Goal: Check status: Check status

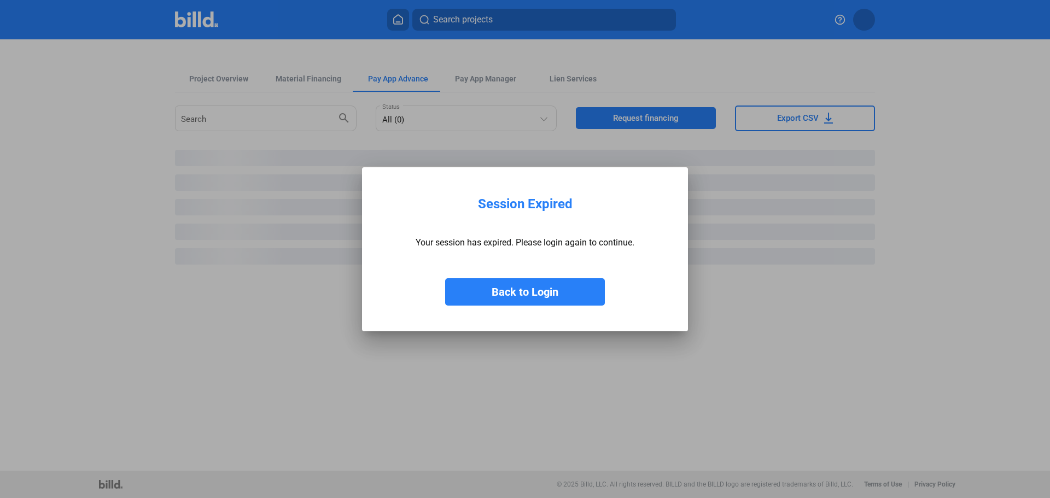
click at [519, 286] on button "Back to Login" at bounding box center [525, 291] width 160 height 27
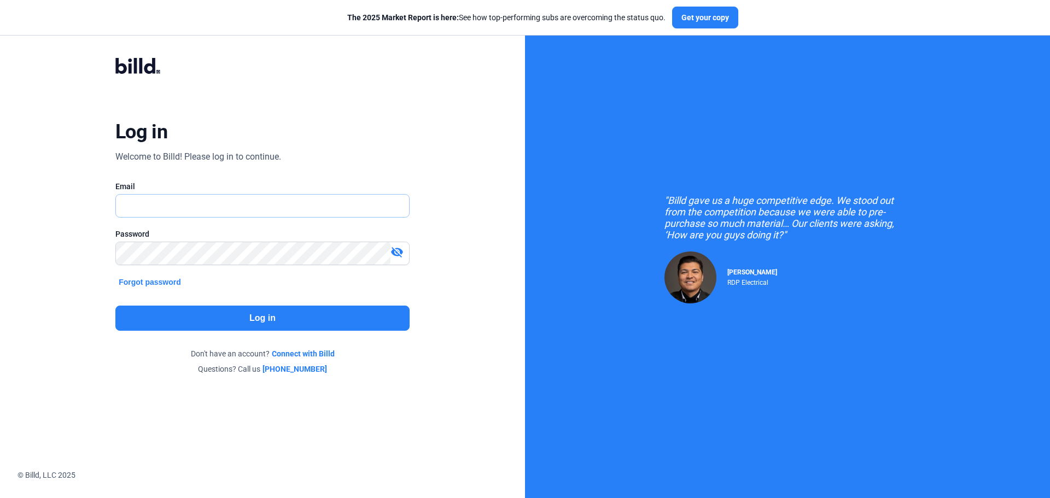
type input "[EMAIL_ADDRESS][DOMAIN_NAME]"
click at [224, 306] on button "Log in" at bounding box center [262, 318] width 294 height 25
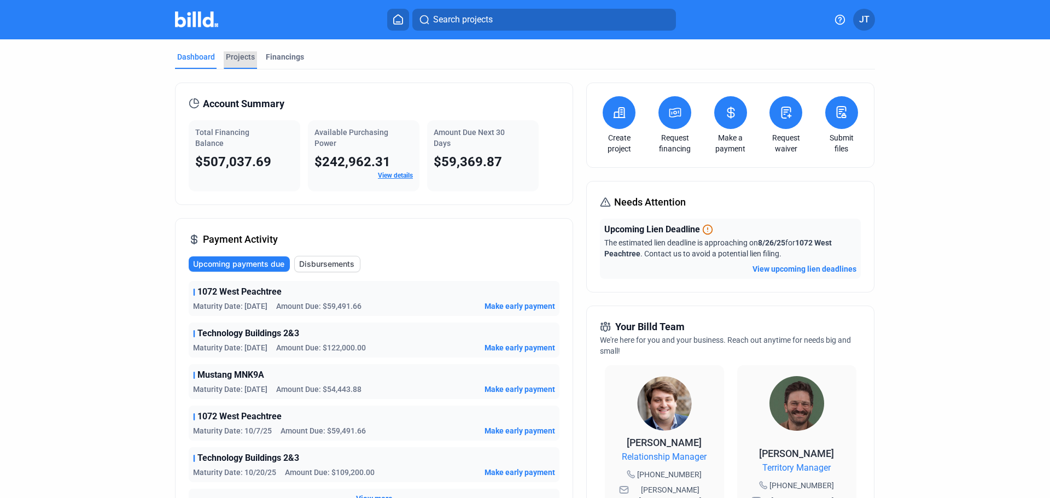
click at [230, 54] on div "Projects" at bounding box center [240, 56] width 29 height 11
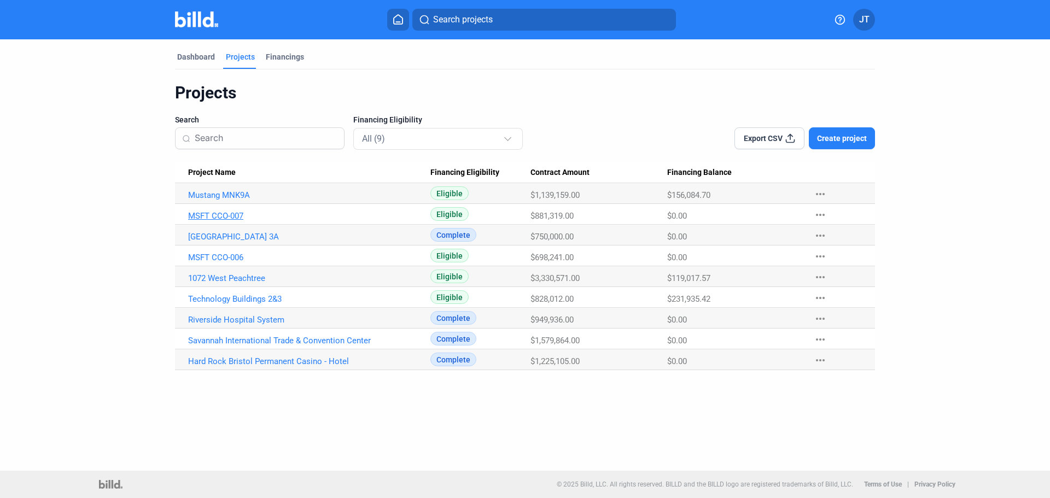
click at [228, 200] on link "MSFT CCO-007" at bounding box center [309, 195] width 242 height 10
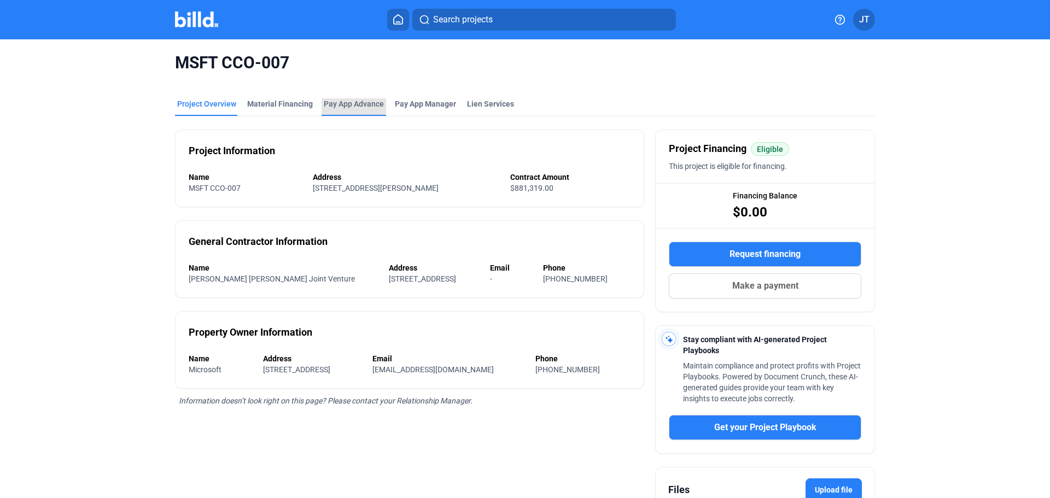
click at [342, 102] on div "Pay App Advance" at bounding box center [354, 103] width 60 height 11
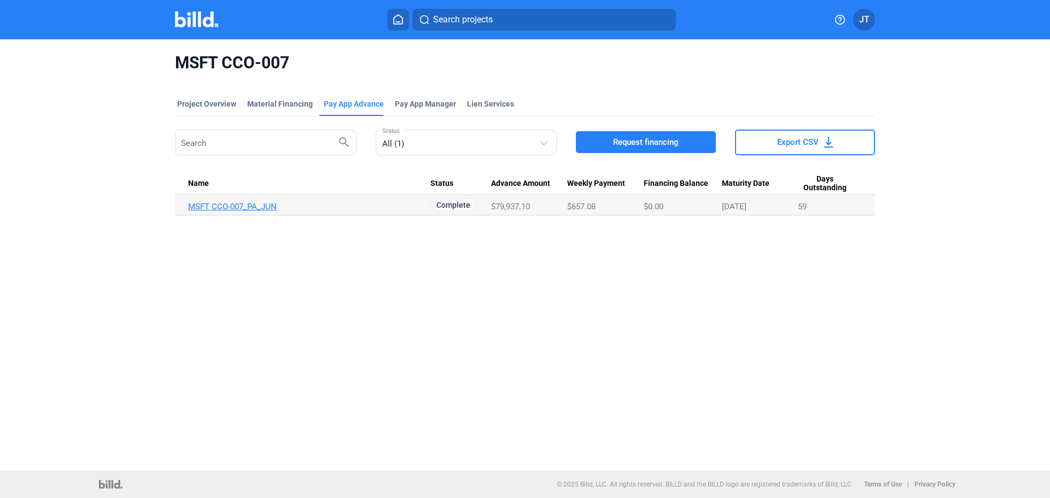
click at [245, 208] on link "MSFT CCO-007_PA_JUN" at bounding box center [309, 207] width 242 height 10
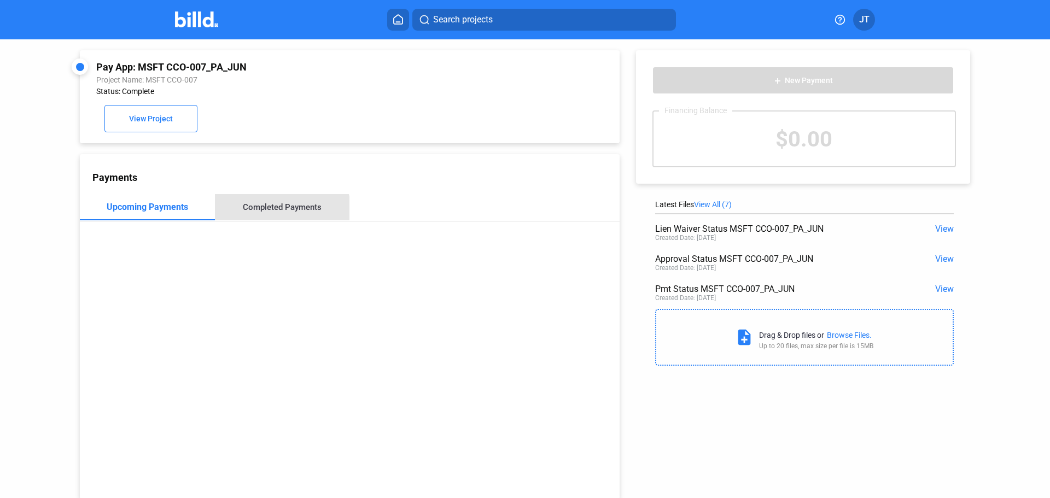
click at [270, 219] on div "Completed Payments" at bounding box center [282, 207] width 135 height 26
